Goal: Task Accomplishment & Management: Complete application form

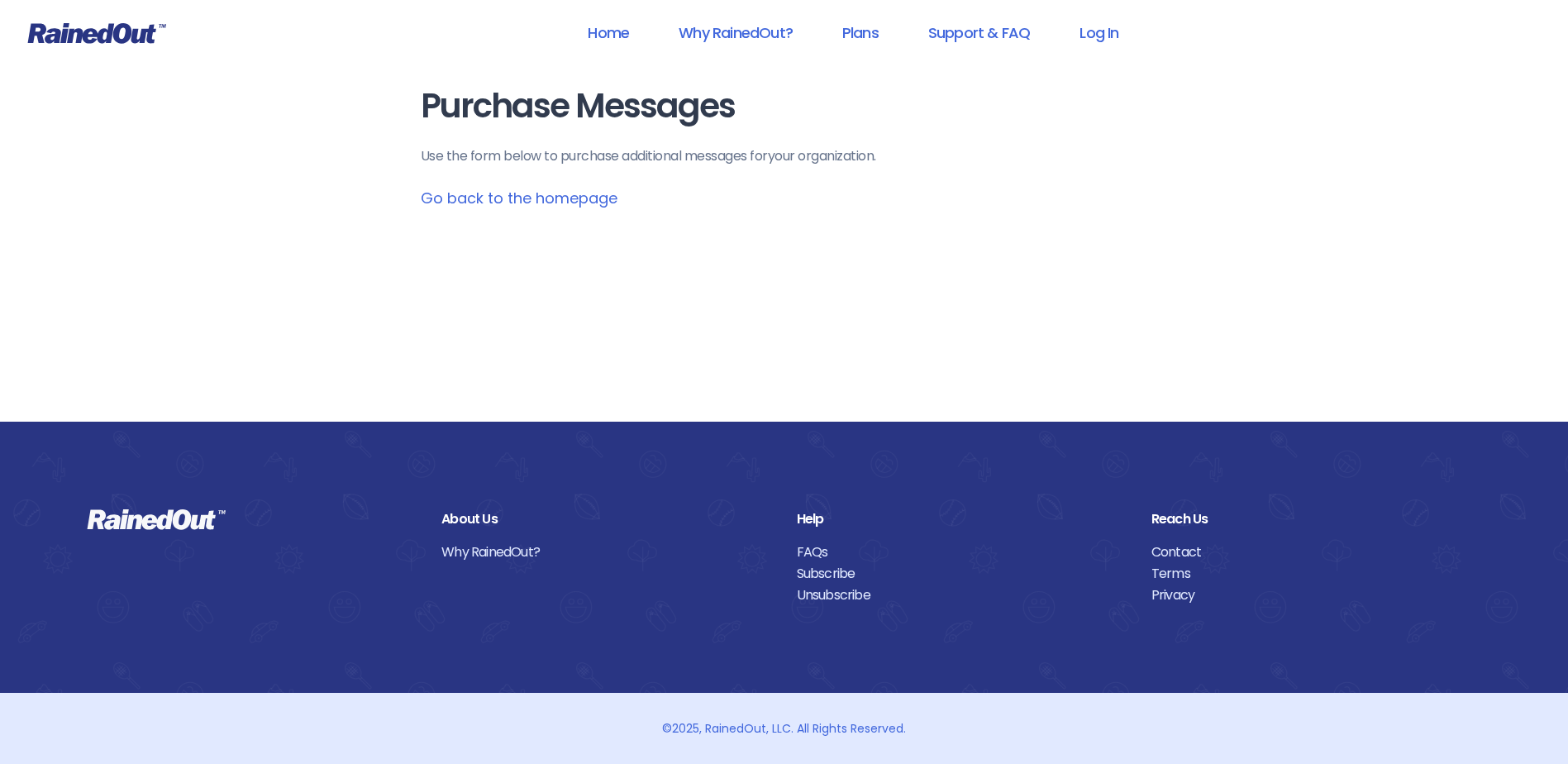
click at [491, 196] on link "Go back to the homepage" at bounding box center [519, 198] width 196 height 21
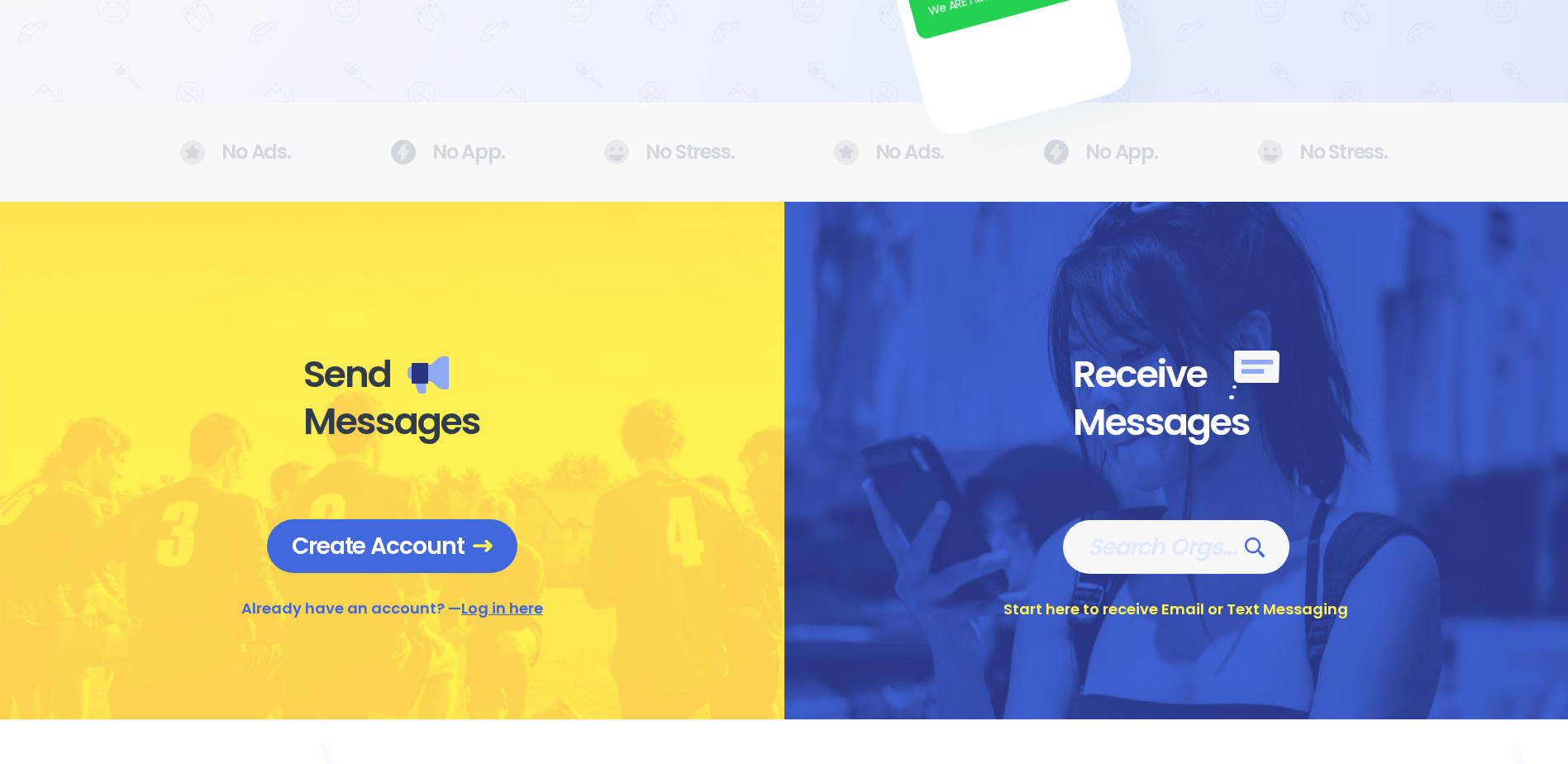
scroll to position [496, 0]
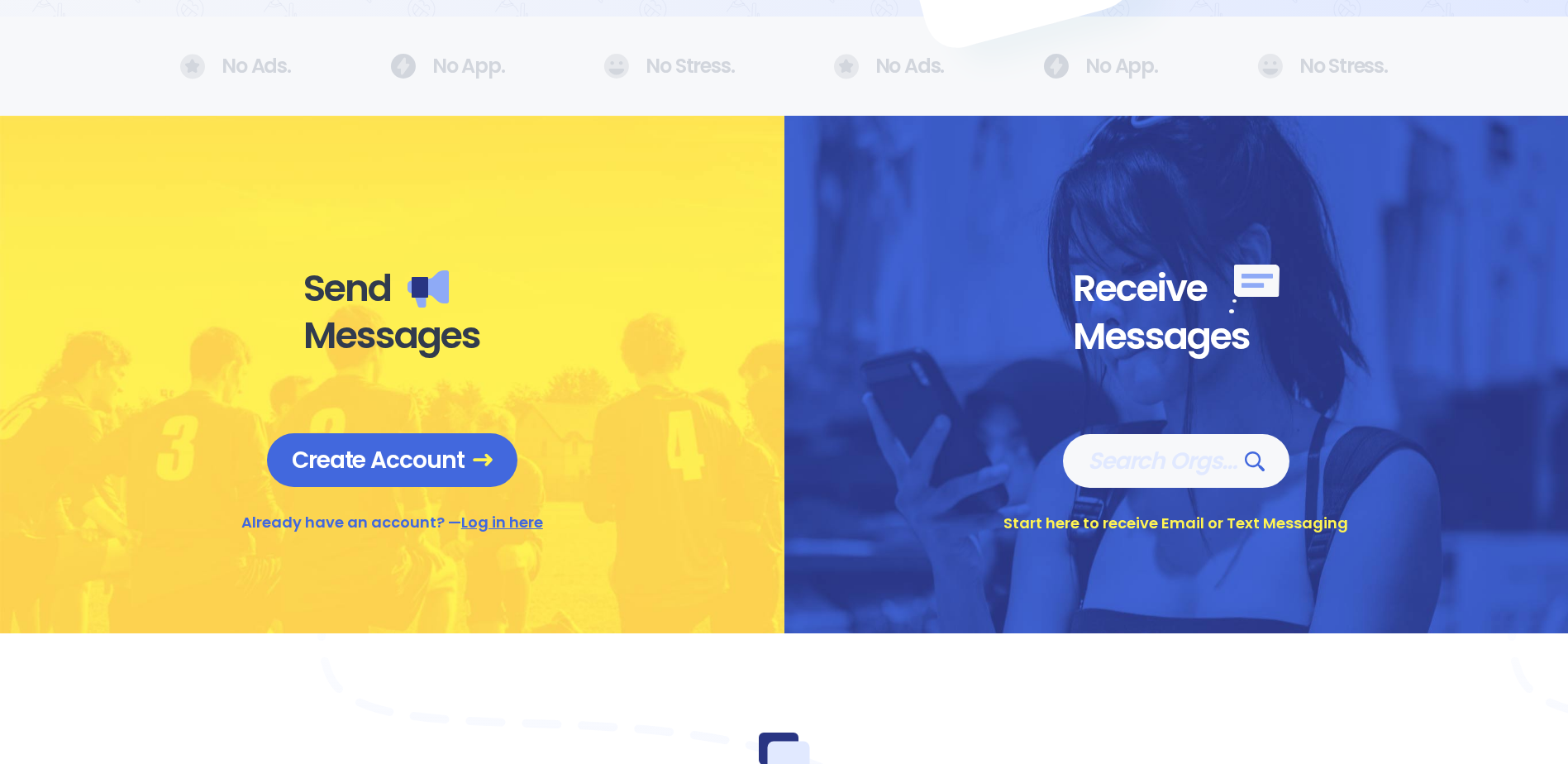
click at [517, 521] on link "Log in here" at bounding box center [502, 522] width 82 height 21
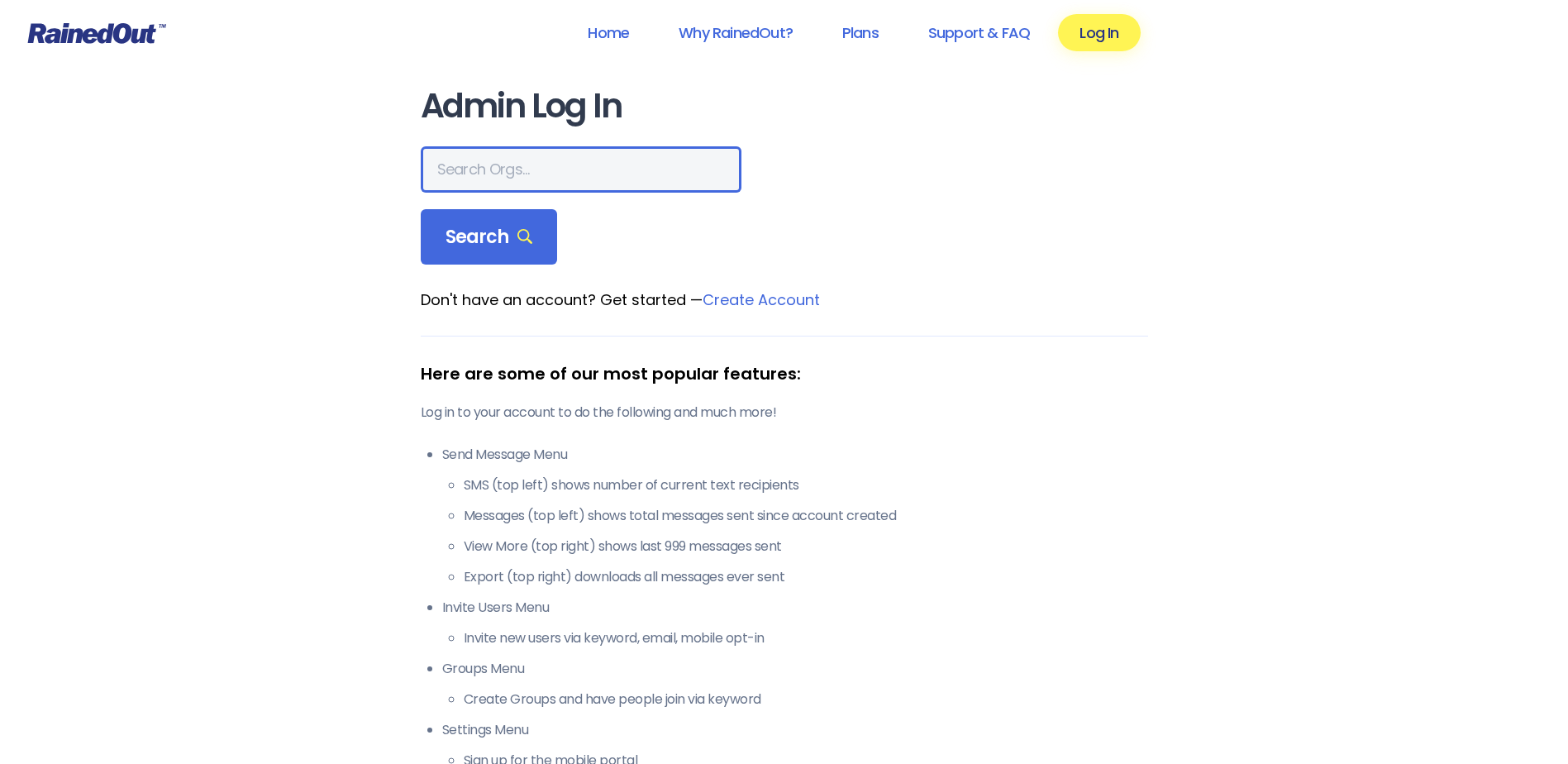
click at [450, 162] on input "text" at bounding box center [581, 169] width 320 height 46
type input "h"
type input "Hayward Industries"
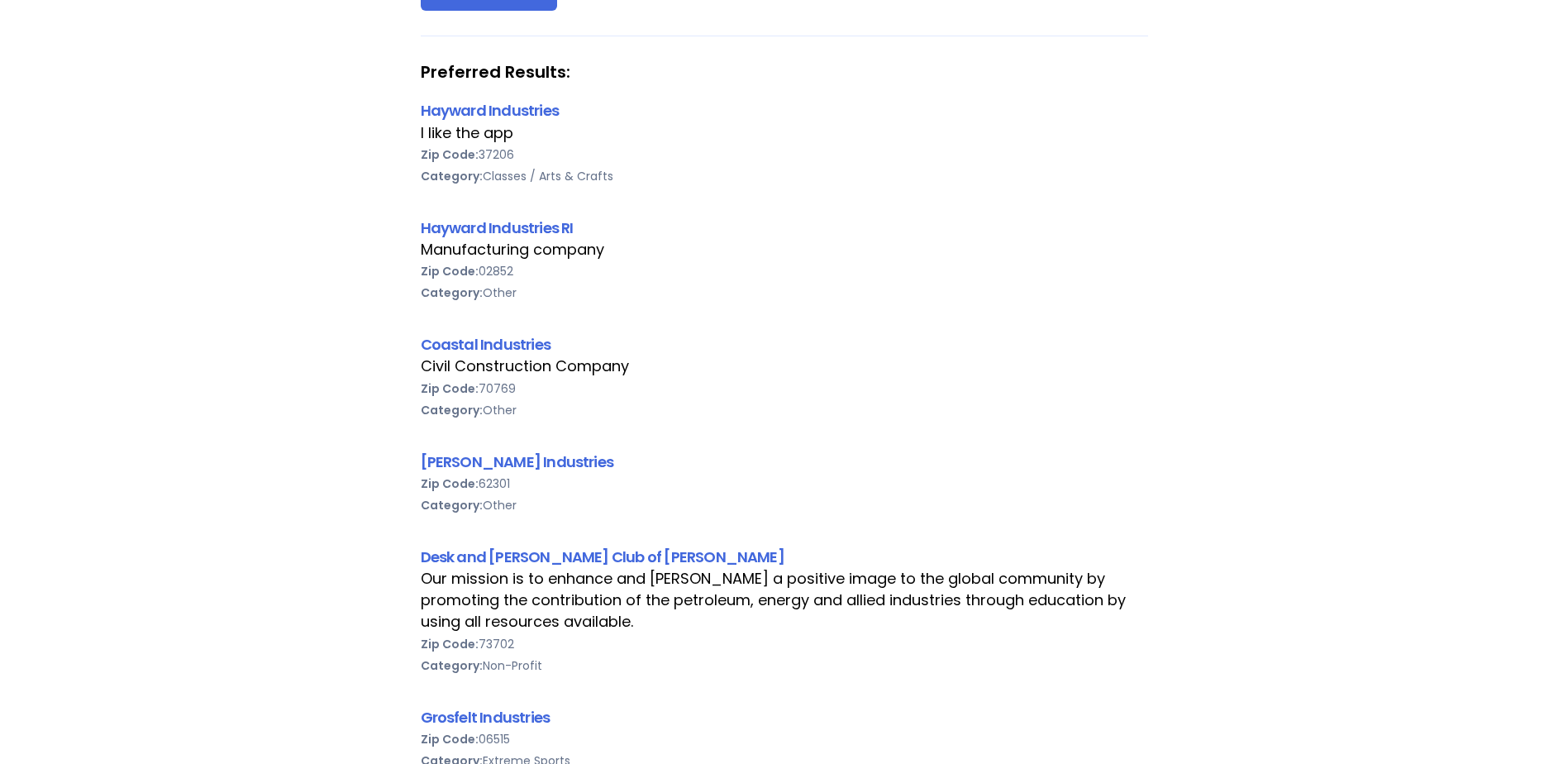
scroll to position [413, 0]
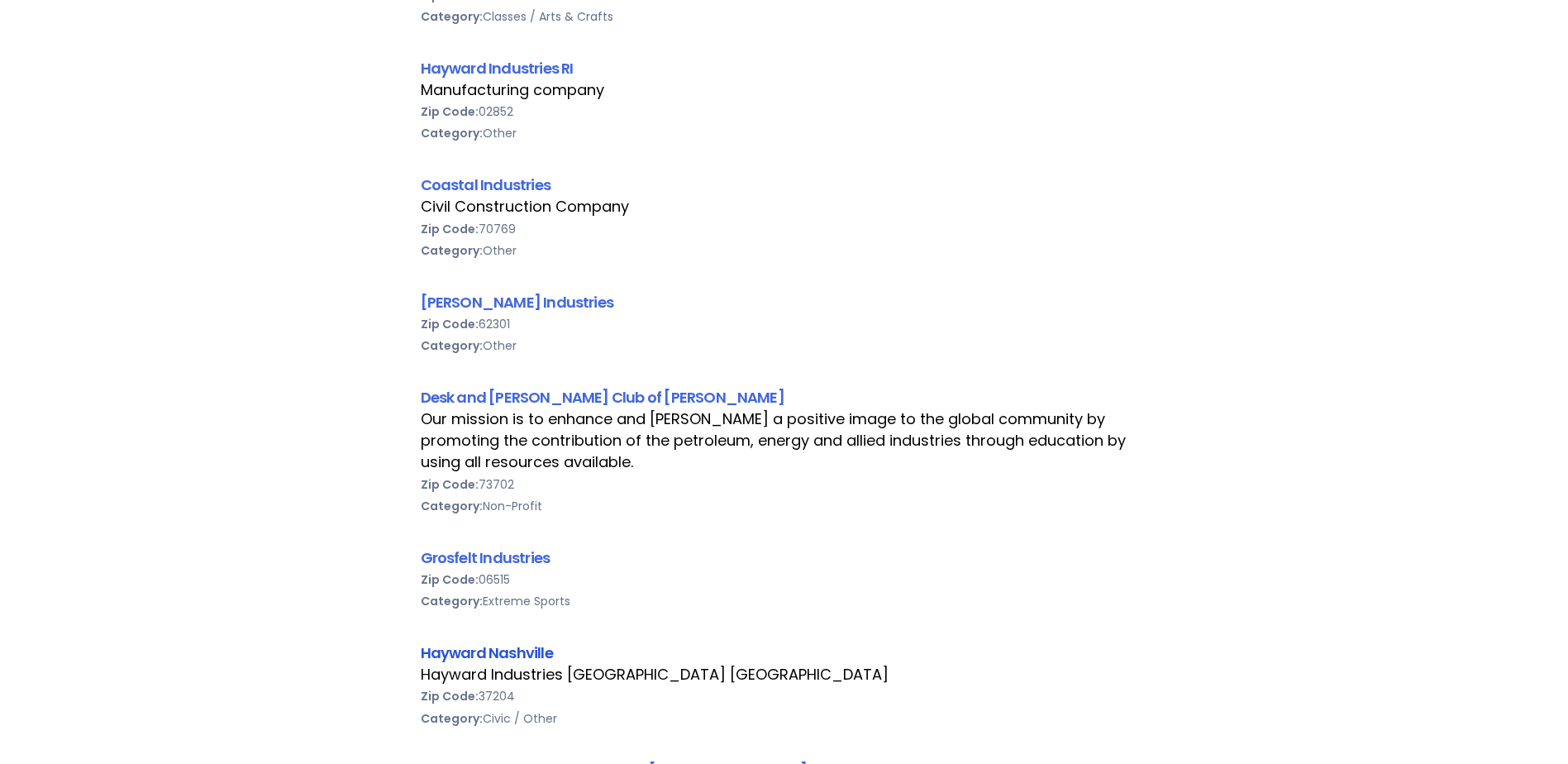
click at [459, 660] on link "Hayward Nashville" at bounding box center [487, 653] width 133 height 21
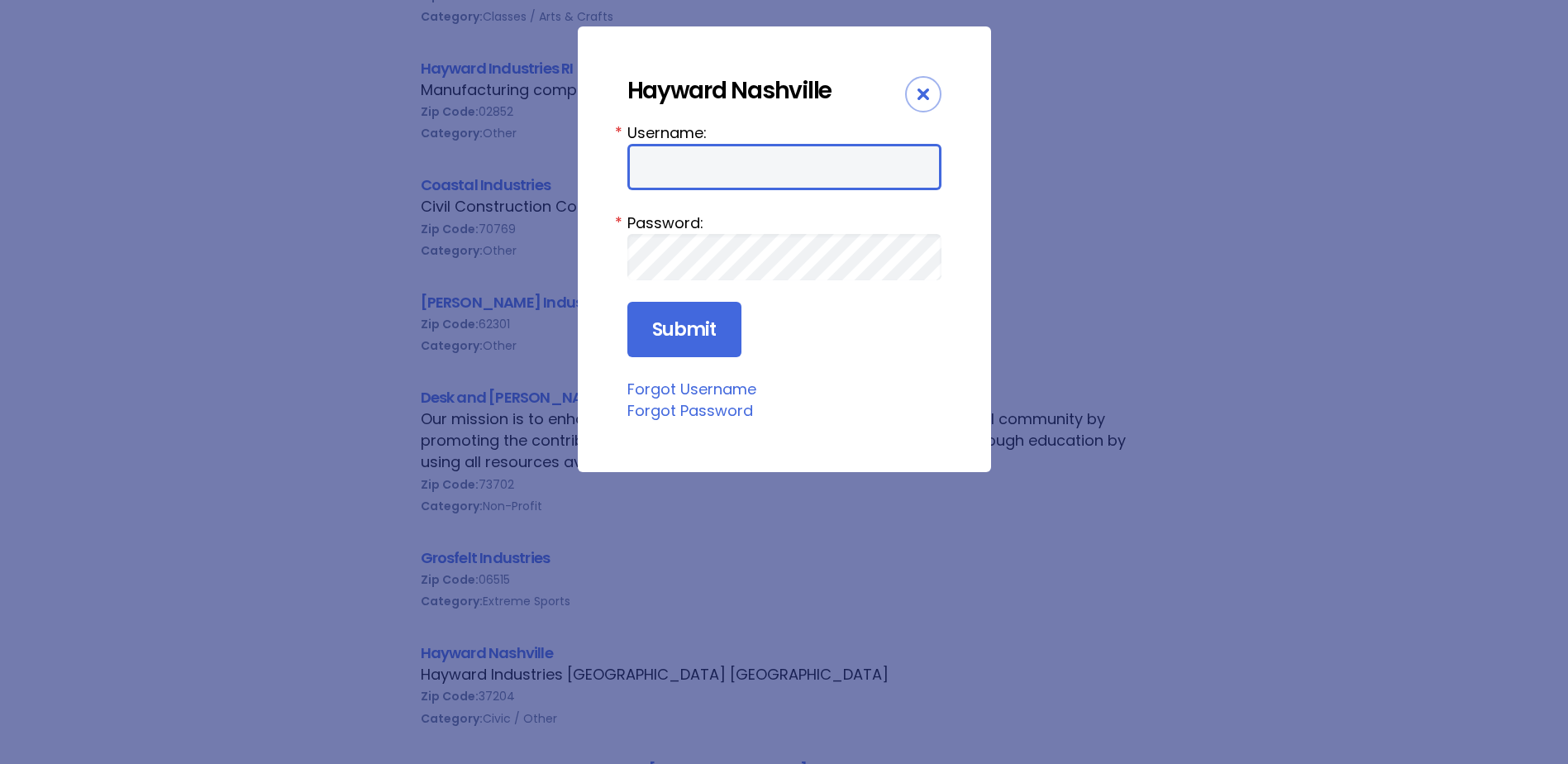
click at [635, 168] on input "Username:" at bounding box center [785, 167] width 314 height 46
type input "HaywardN"
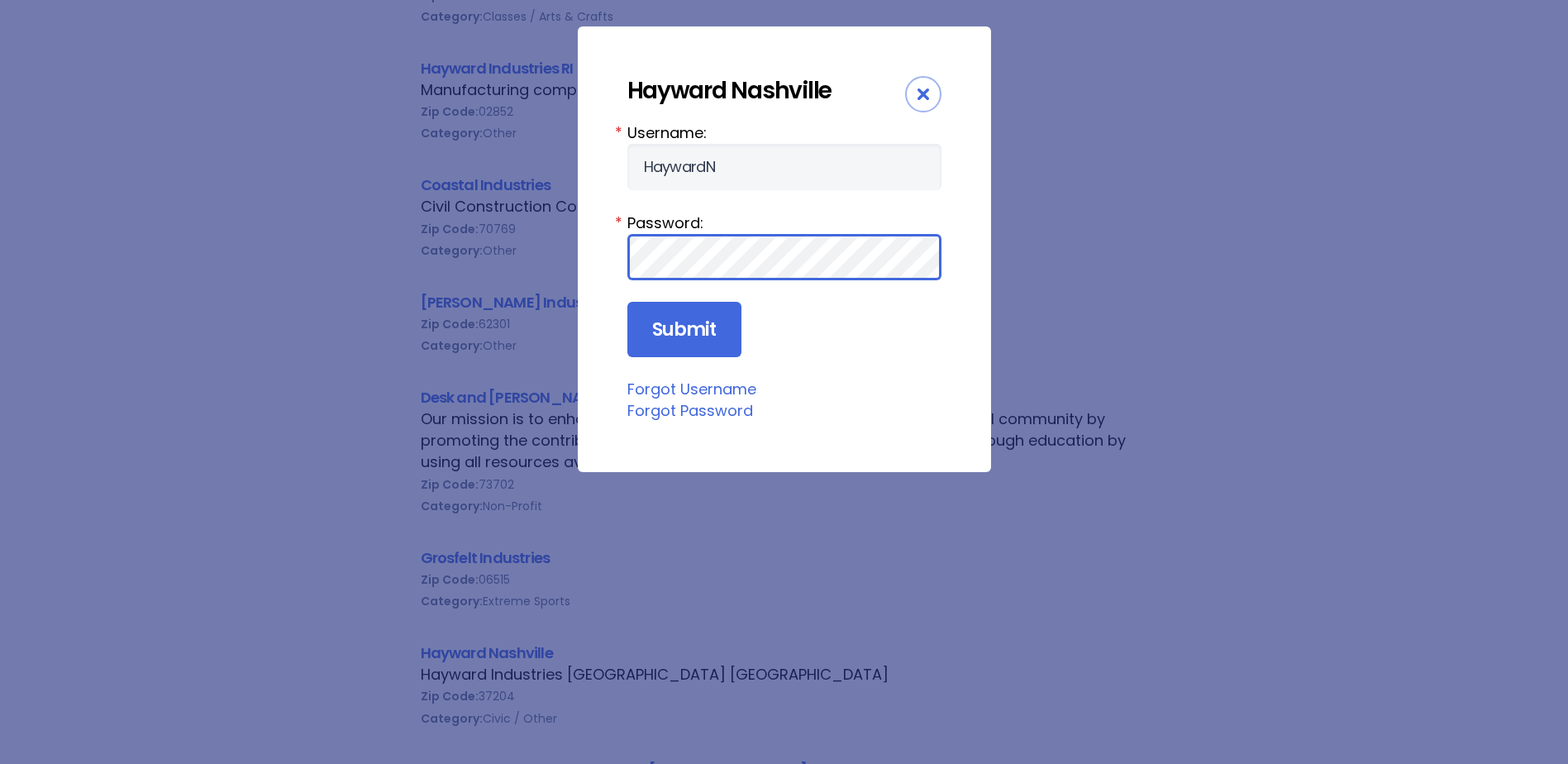
click at [628, 302] on input "Submit" at bounding box center [684, 330] width 114 height 56
